Goal: Find specific page/section: Locate a particular part of the current website

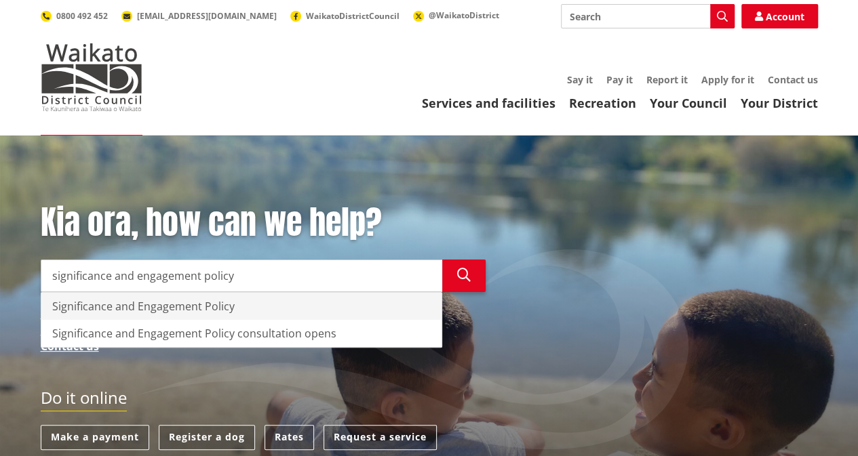
click at [193, 301] on div "Significance and Engagement Policy" at bounding box center [241, 306] width 400 height 27
click at [185, 301] on div "Significance and Engagement Policy" at bounding box center [241, 306] width 400 height 27
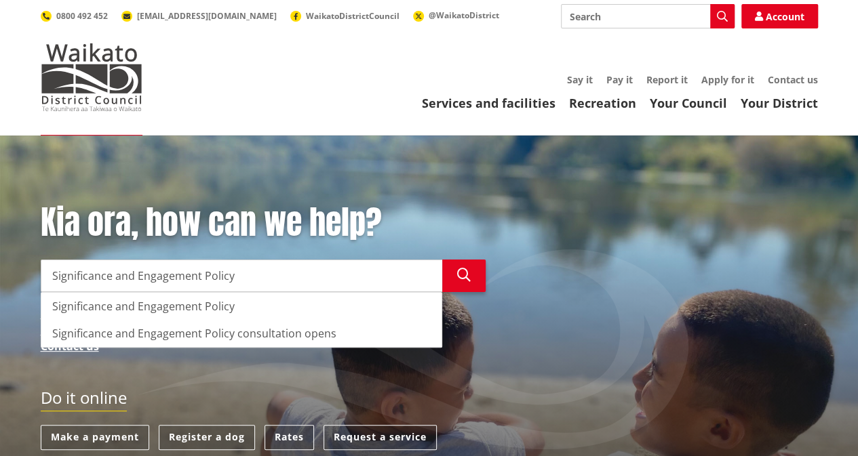
click at [322, 276] on input "Significance and Engagement Policy" at bounding box center [241, 276] width 401 height 33
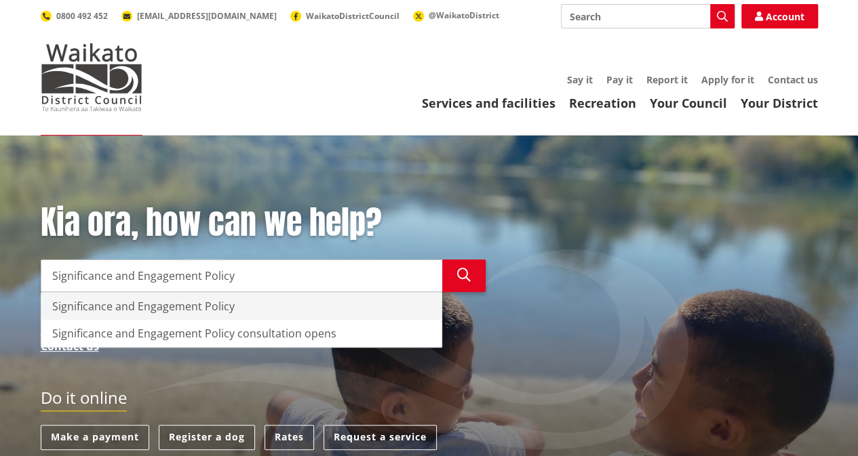
click at [84, 304] on div "Significance and Engagement Policy" at bounding box center [241, 306] width 400 height 27
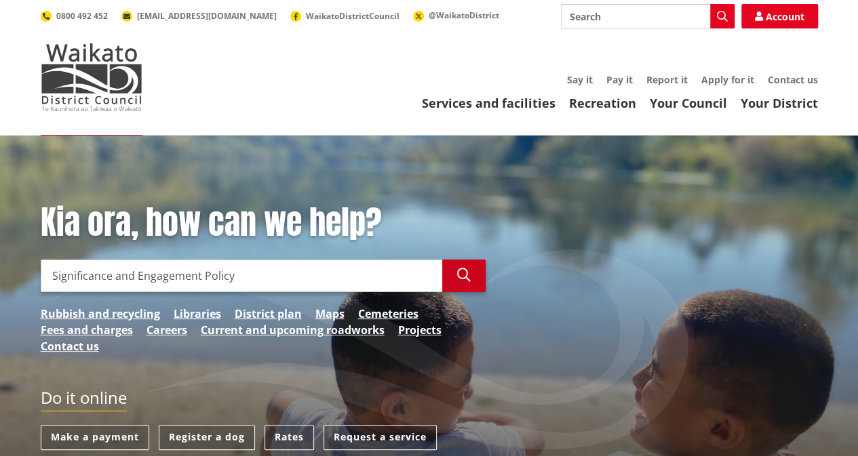
type input "Significance and Engagement Policy"
click at [476, 273] on button "Search" at bounding box center [463, 276] width 43 height 33
click at [311, 274] on input "Significance and Engagement Policy" at bounding box center [241, 276] width 401 height 33
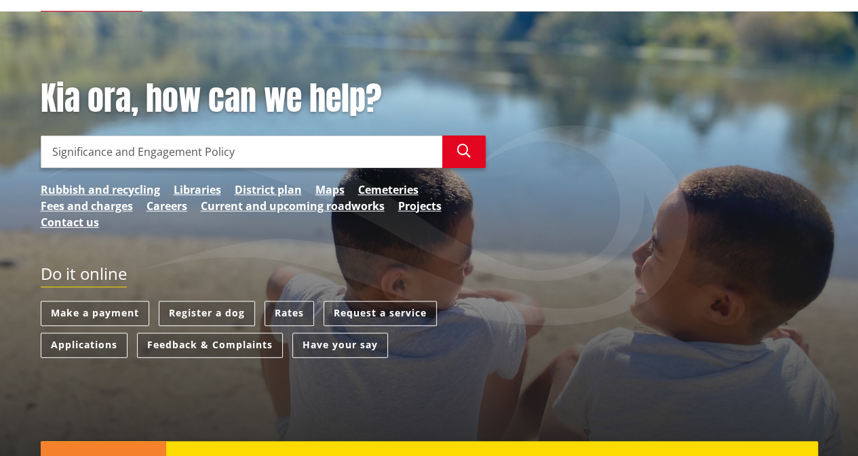
scroll to position [68, 0]
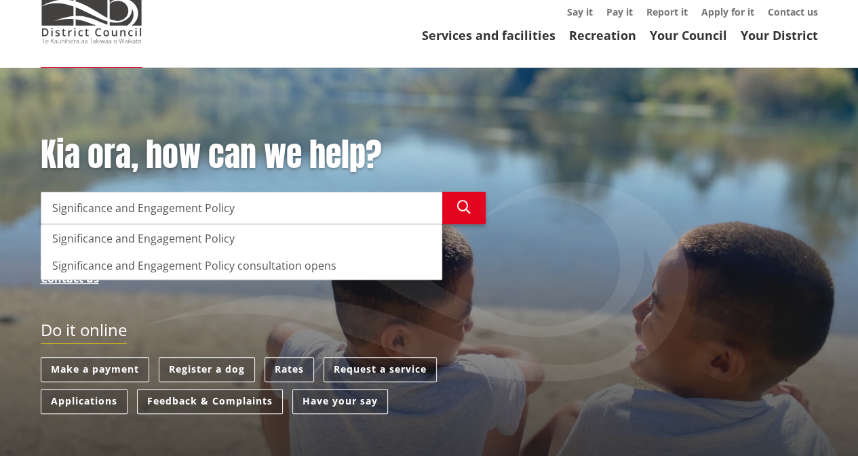
click at [253, 211] on input "Significance and Engagement Policy" at bounding box center [241, 208] width 401 height 33
click at [362, 204] on input "Significance and Engagement Policy" at bounding box center [241, 208] width 401 height 33
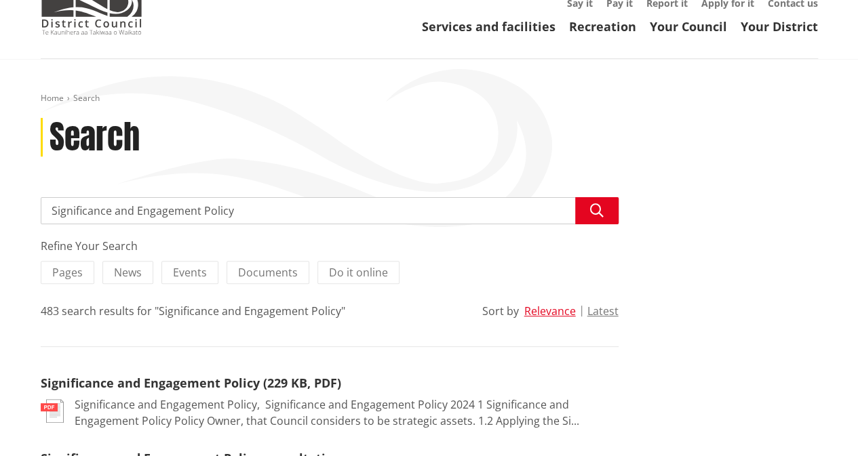
scroll to position [136, 0]
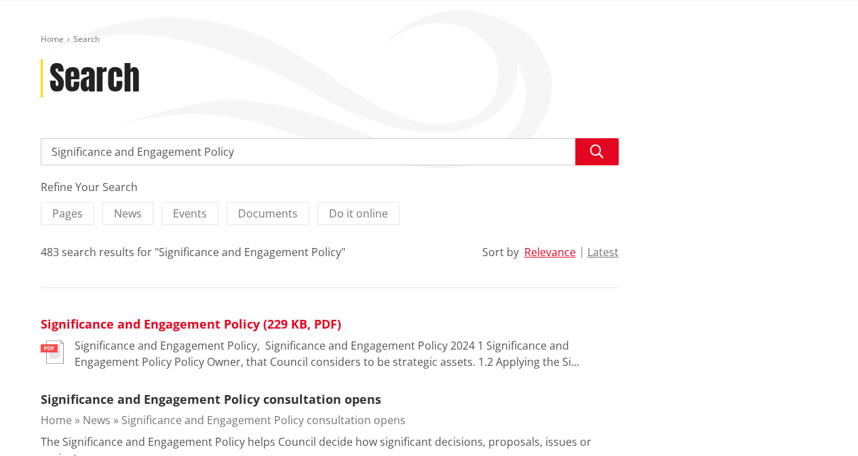
click at [250, 326] on link "Significance and Engagement Policy (229 KB, PDF)" at bounding box center [191, 324] width 300 height 16
